Goal: Communication & Community: Answer question/provide support

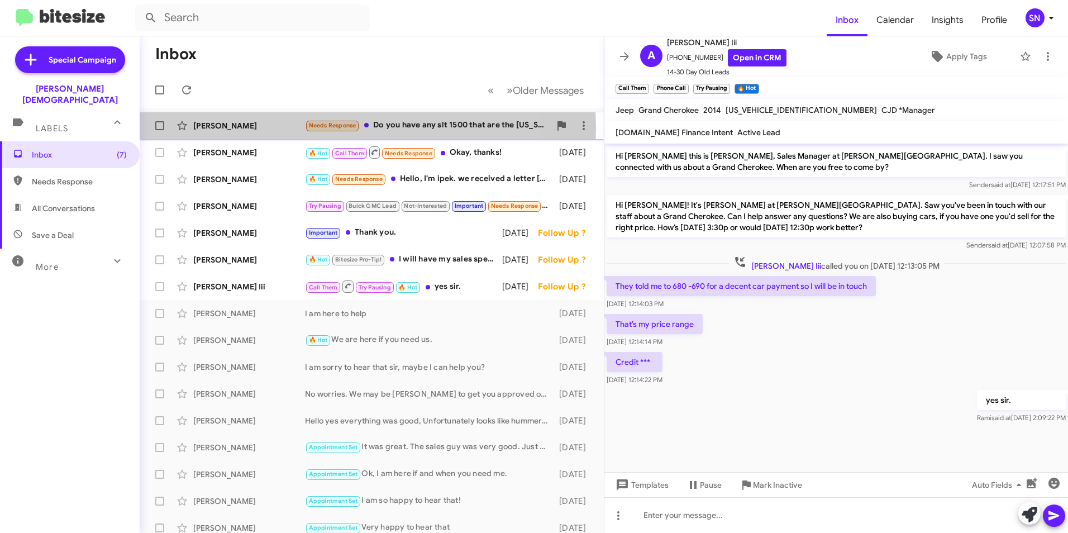
click at [284, 128] on div "[PERSON_NAME]" at bounding box center [249, 125] width 112 height 11
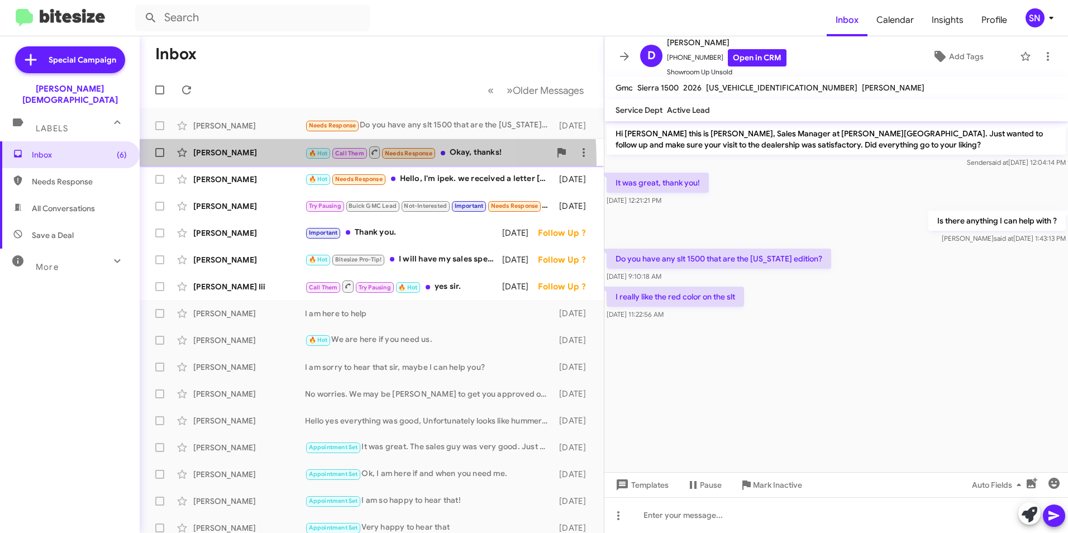
click at [273, 163] on div "[PERSON_NAME] 🔥 Hot Call Them Needs Response Okay, thanks! [DATE]" at bounding box center [372, 152] width 446 height 22
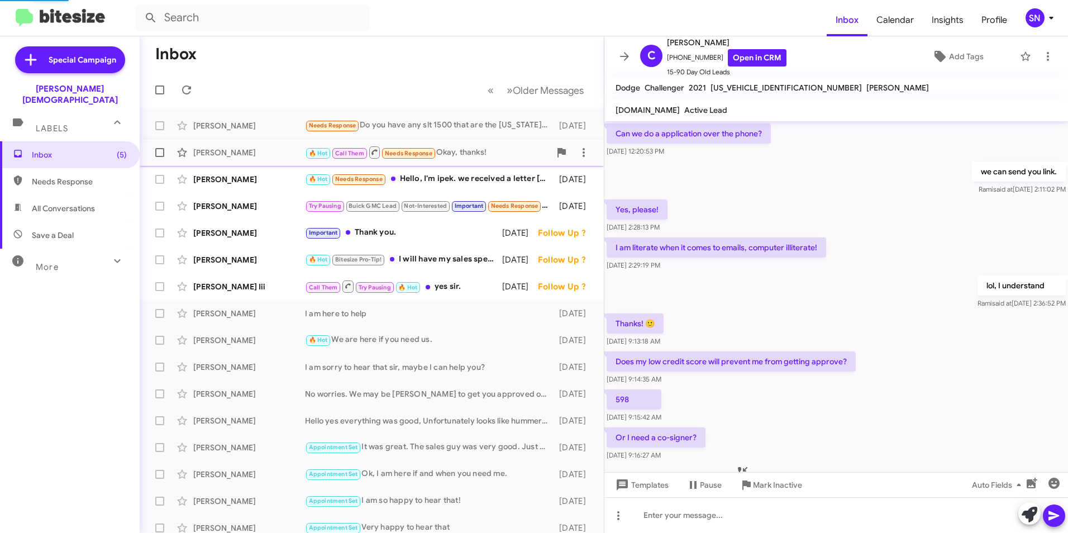
scroll to position [458, 0]
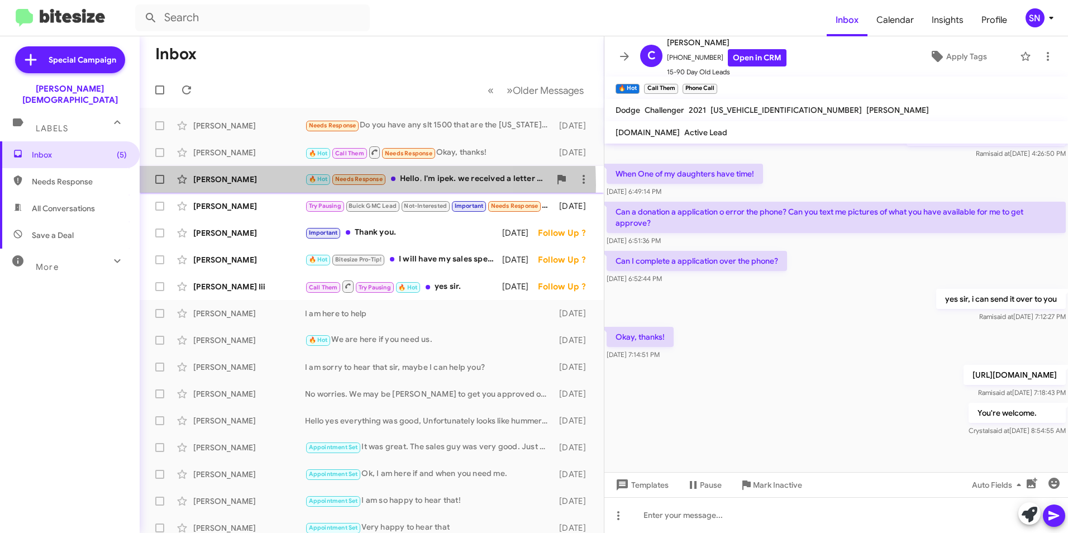
click at [270, 185] on div "[PERSON_NAME] 🔥 Hot Needs Response Hello, I'm ipek. we received a letter [DATE]…" at bounding box center [372, 179] width 446 height 22
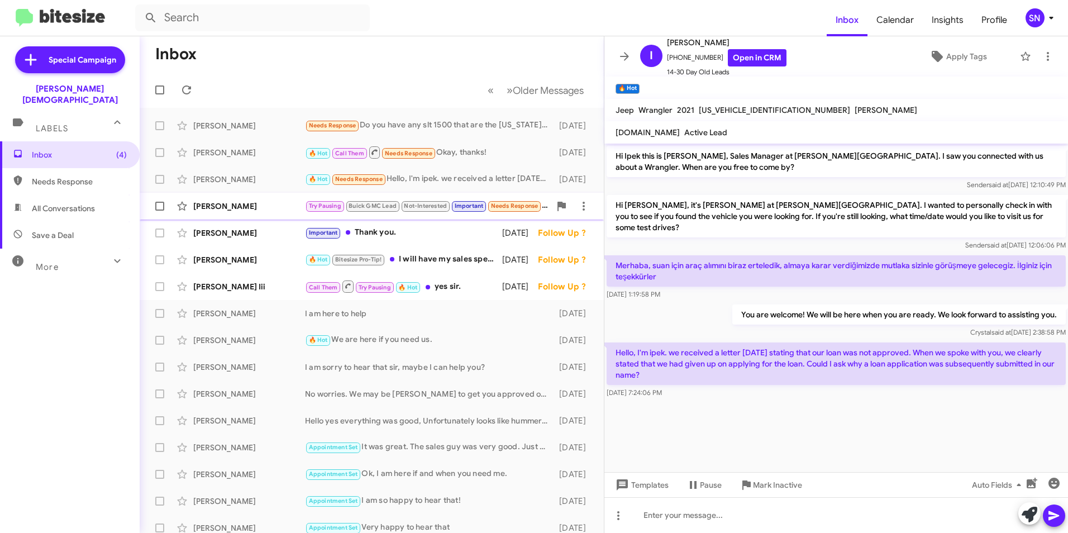
click at [270, 206] on div "[PERSON_NAME]" at bounding box center [249, 205] width 112 height 11
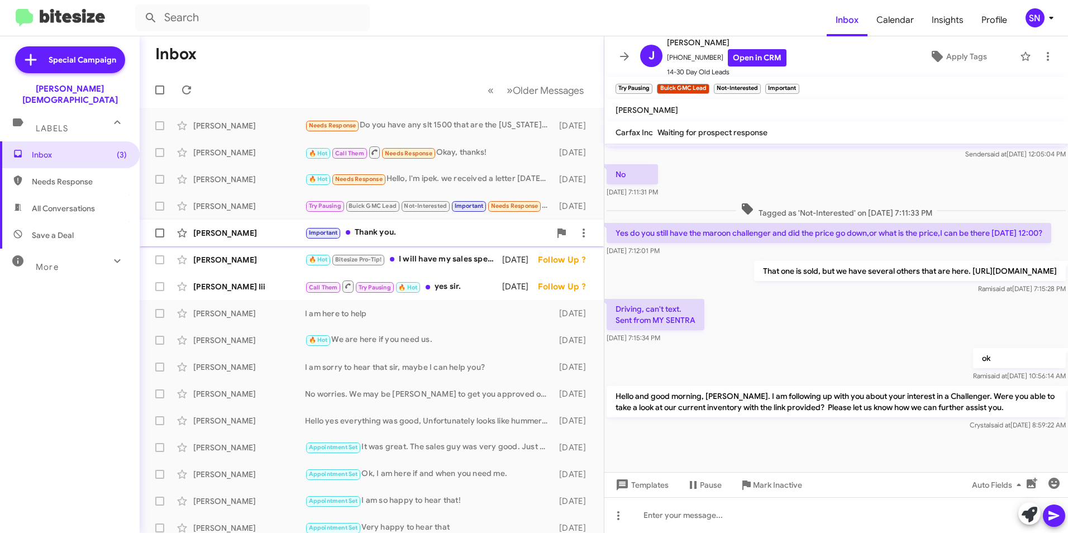
click at [269, 236] on div "[PERSON_NAME]" at bounding box center [249, 232] width 112 height 11
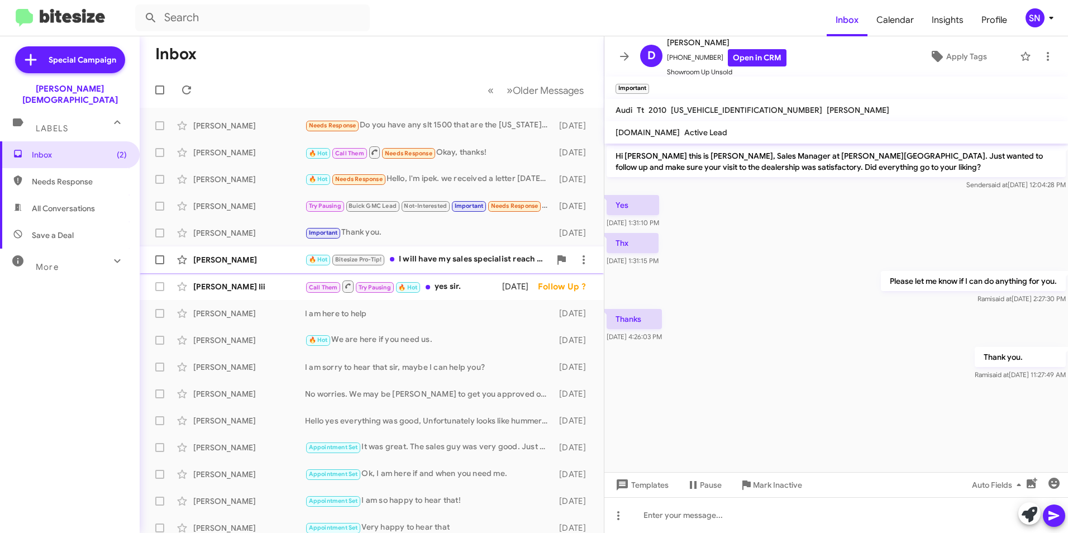
click at [268, 254] on div "[PERSON_NAME] 🔥 Hot Bitesize Pro-Tip! I will have my sales specialist reach out…" at bounding box center [372, 260] width 446 height 22
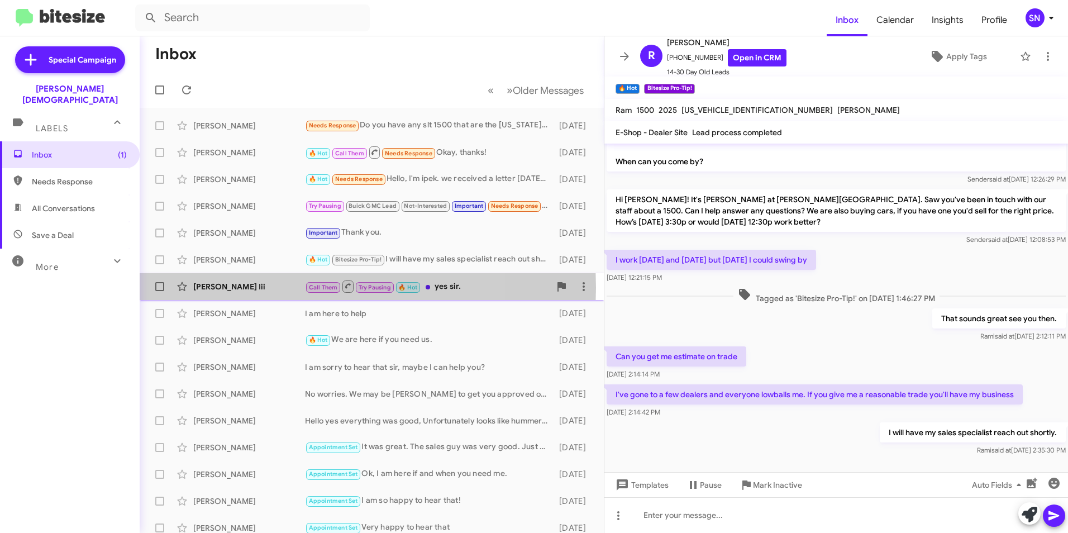
click at [266, 288] on div "[PERSON_NAME] Iii" at bounding box center [249, 286] width 112 height 11
